Goal: Find contact information: Find contact information

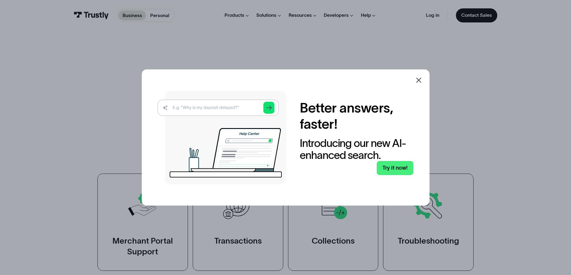
click at [420, 79] on icon at bounding box center [418, 80] width 5 height 5
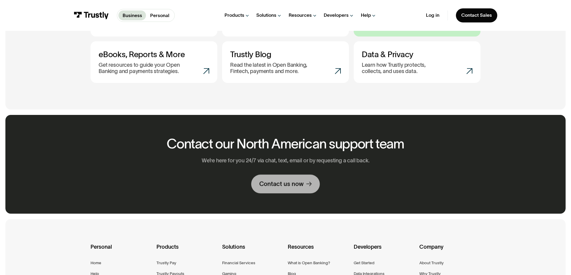
scroll to position [420, 0]
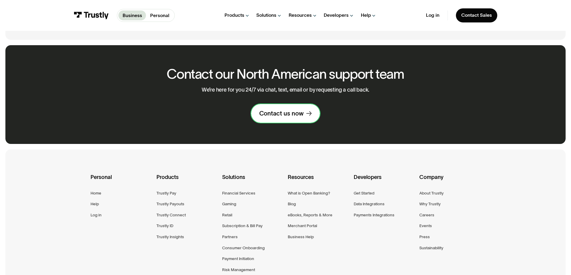
click at [289, 117] on div "Contact us now" at bounding box center [281, 114] width 44 height 8
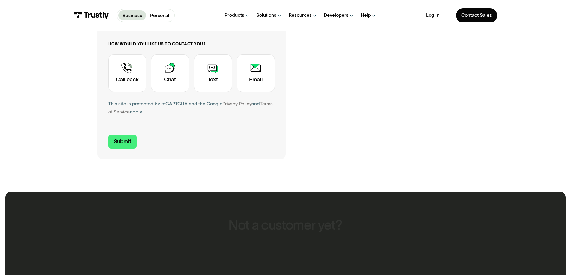
scroll to position [210, 0]
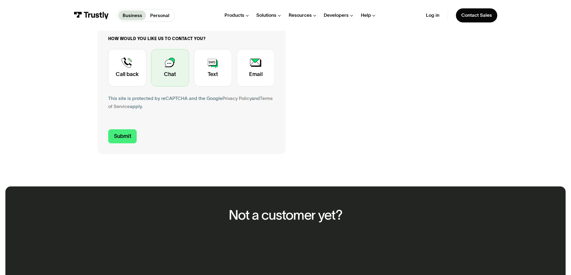
click at [170, 71] on div "Contact Trustly Support" at bounding box center [170, 67] width 38 height 37
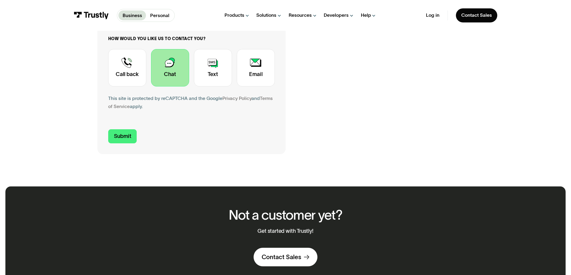
click at [168, 72] on div "Contact Trustly Support" at bounding box center [170, 67] width 38 height 37
